Goal: Task Accomplishment & Management: Use online tool/utility

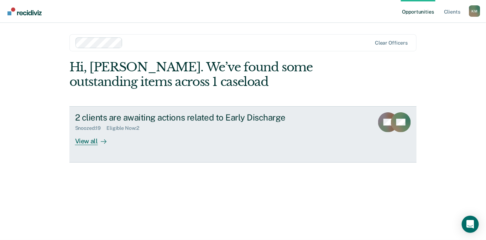
click at [85, 142] on div "View all" at bounding box center [95, 138] width 40 height 14
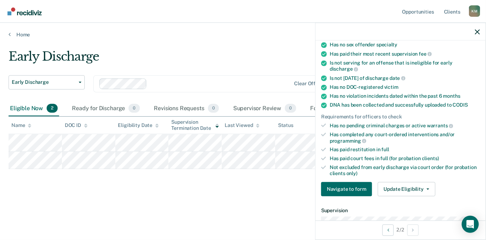
scroll to position [107, 0]
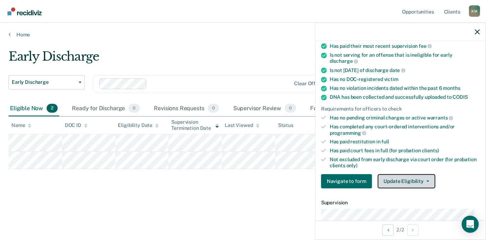
click at [392, 183] on button "Update Eligibility" at bounding box center [407, 181] width 58 height 14
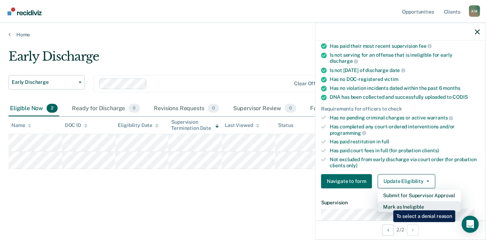
click at [388, 205] on button "Mark as Ineligible" at bounding box center [419, 206] width 83 height 11
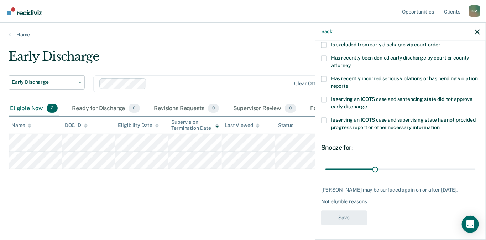
scroll to position [123, 0]
drag, startPoint x: 373, startPoint y: 162, endPoint x: 471, endPoint y: 162, distance: 98.0
click at [471, 163] on input "range" at bounding box center [401, 169] width 150 height 12
click at [378, 201] on div "Not eligible reasons:" at bounding box center [400, 202] width 159 height 6
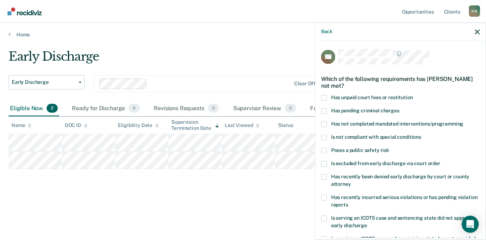
scroll to position [0, 0]
click at [326, 95] on span at bounding box center [324, 98] width 6 height 6
click at [413, 95] on input "Has unpaid court fees or restitution" at bounding box center [413, 95] width 0 height 0
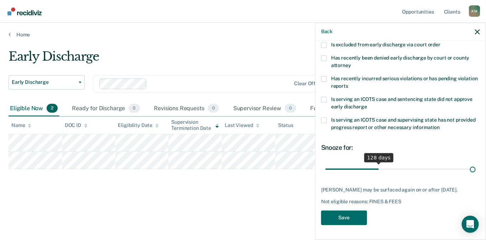
scroll to position [123, 0]
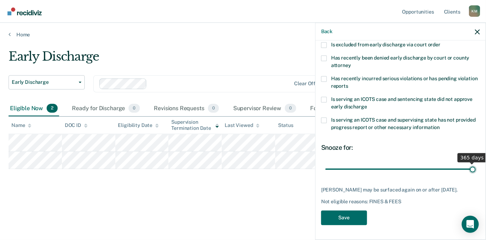
drag, startPoint x: 361, startPoint y: 162, endPoint x: 483, endPoint y: 162, distance: 121.5
type input "365"
click at [476, 163] on input "range" at bounding box center [401, 169] width 150 height 12
click at [342, 215] on button "Save" at bounding box center [344, 218] width 46 height 15
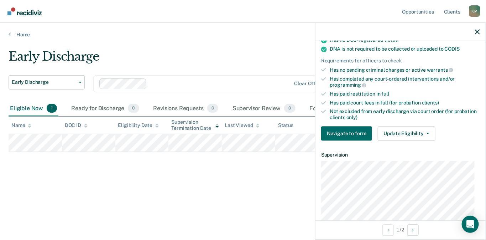
scroll to position [209, 0]
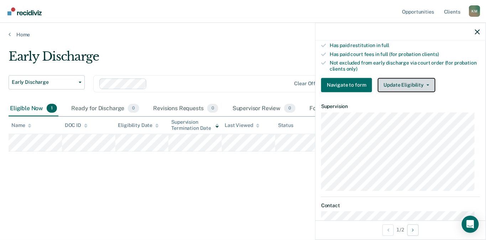
click at [389, 80] on button "Update Eligibility" at bounding box center [407, 85] width 58 height 14
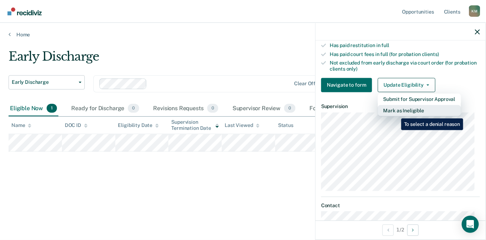
click at [396, 113] on button "Mark as Ineligible" at bounding box center [419, 110] width 83 height 11
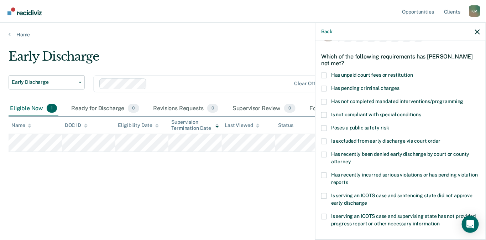
scroll to position [0, 0]
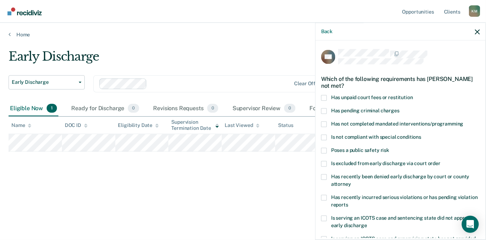
click at [323, 99] on span at bounding box center [324, 98] width 6 height 6
click at [413, 95] on input "Has unpaid court fees or restitution" at bounding box center [413, 95] width 0 height 0
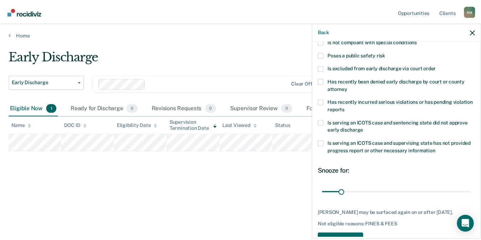
scroll to position [123, 0]
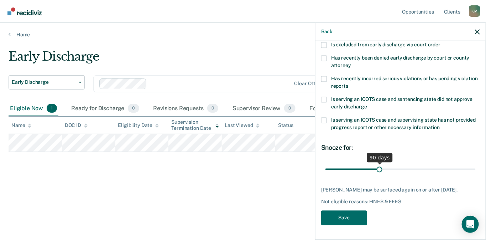
drag, startPoint x: 344, startPoint y: 163, endPoint x: 378, endPoint y: 162, distance: 34.2
type input "90"
click at [378, 163] on input "range" at bounding box center [401, 169] width 150 height 12
click at [347, 215] on button "Save" at bounding box center [344, 218] width 46 height 15
